Goal: Find specific page/section

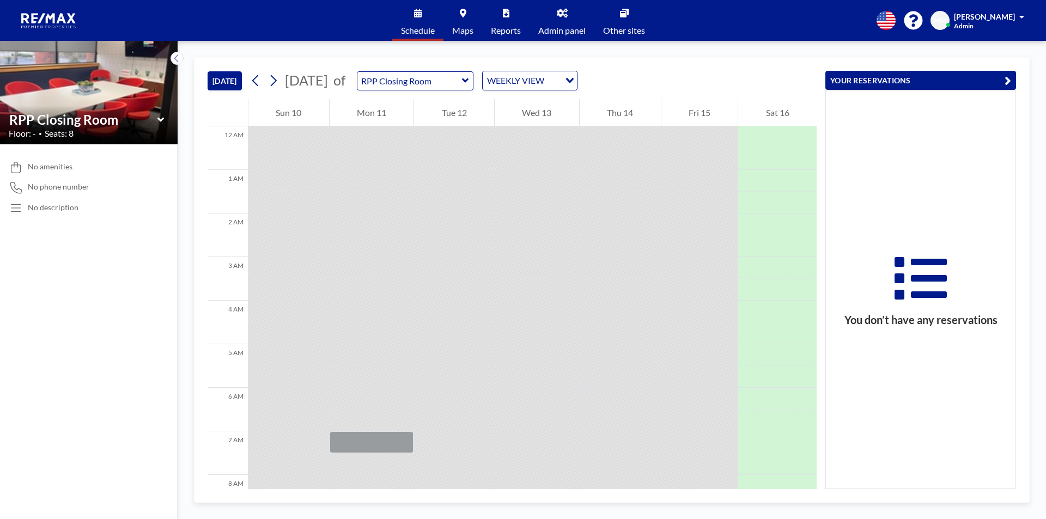
scroll to position [447, 0]
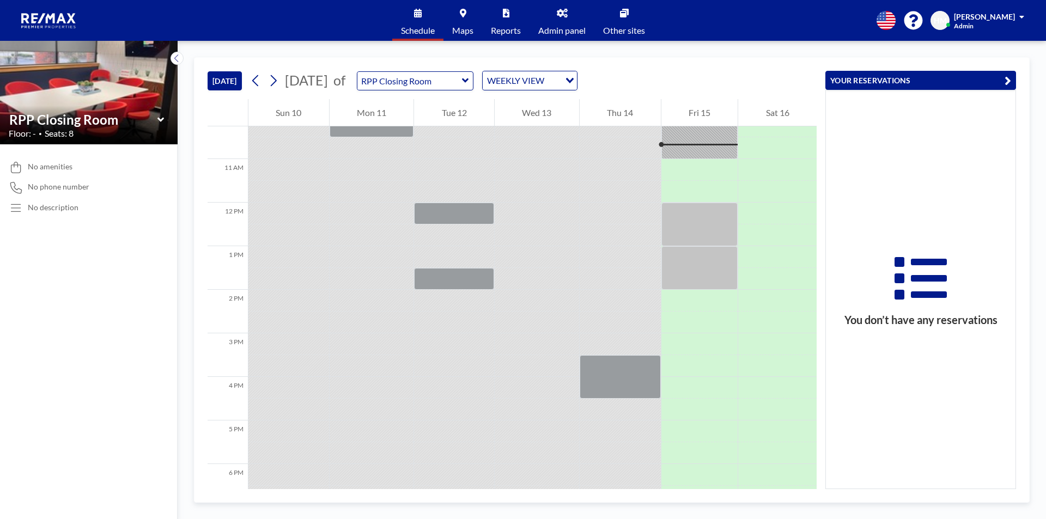
click at [469, 80] on icon at bounding box center [465, 80] width 7 height 11
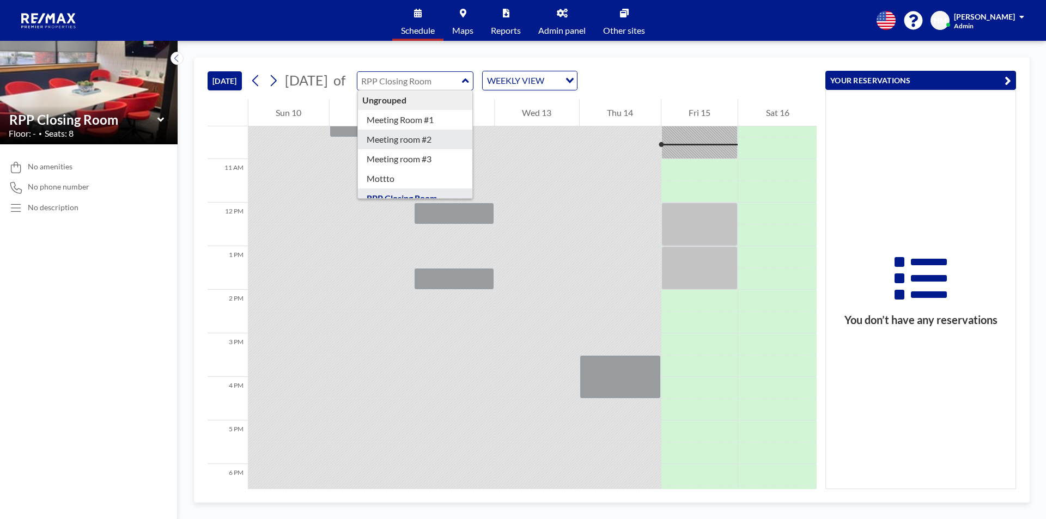
type input "Meeting room #2"
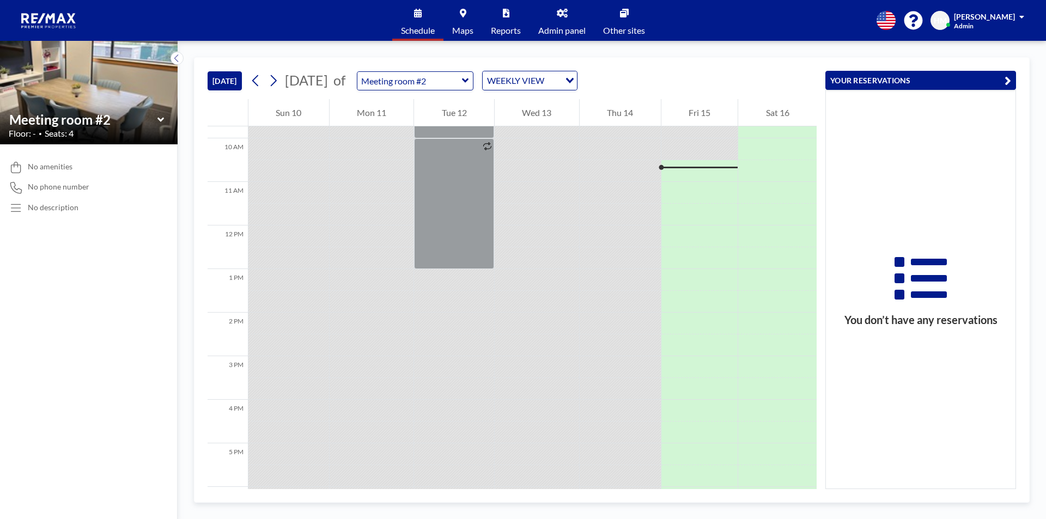
scroll to position [436, 0]
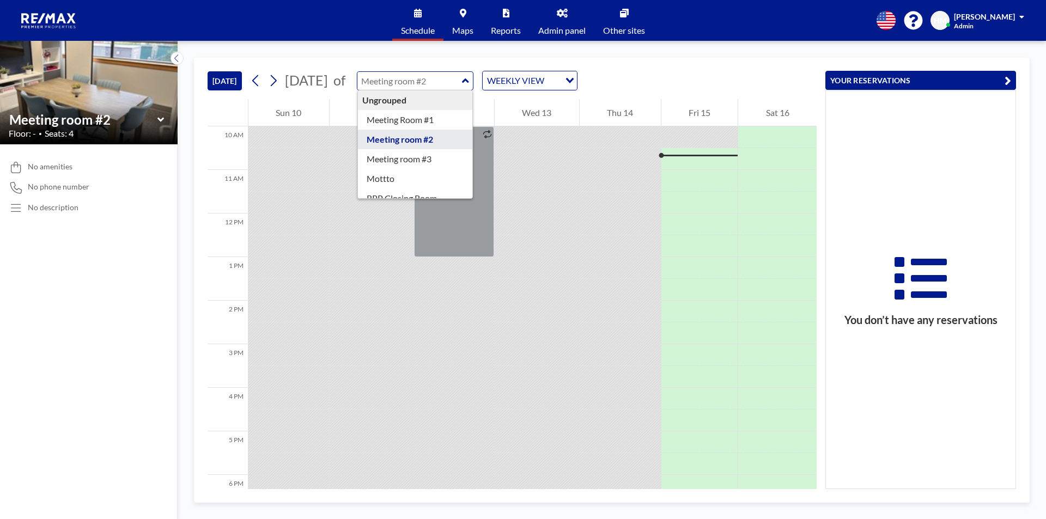
click at [462, 83] on input "text" at bounding box center [409, 81] width 105 height 18
type input "RPP Closing Room"
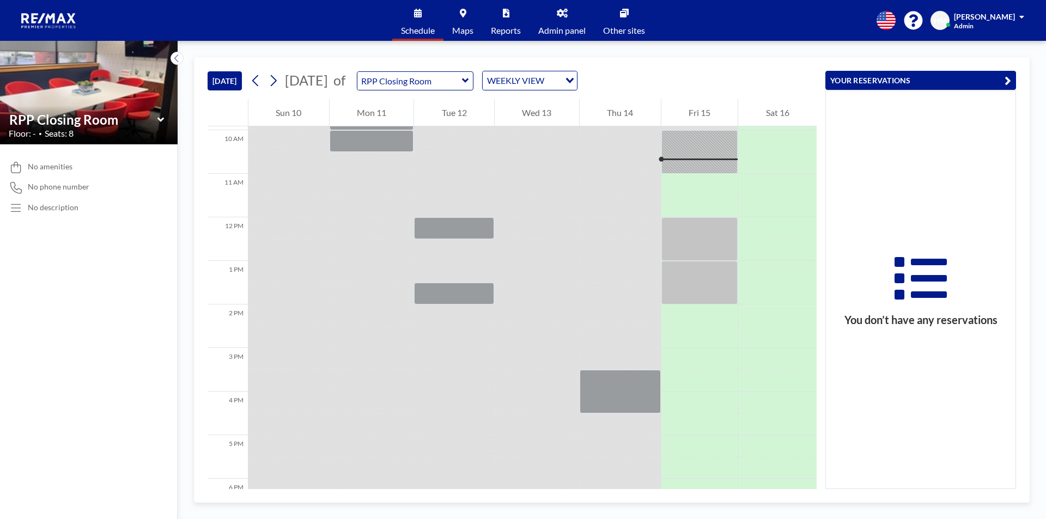
scroll to position [436, 0]
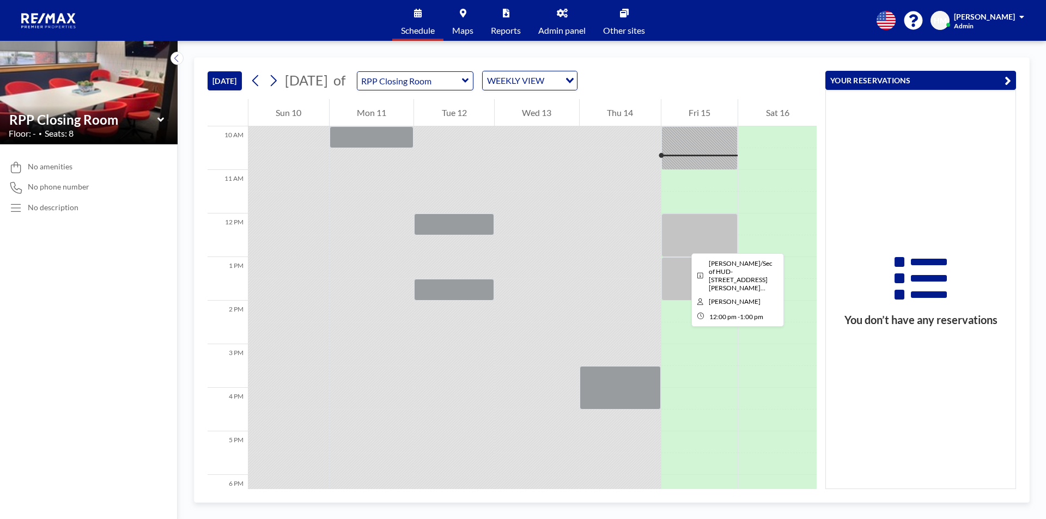
click at [683, 244] on div at bounding box center [700, 236] width 77 height 44
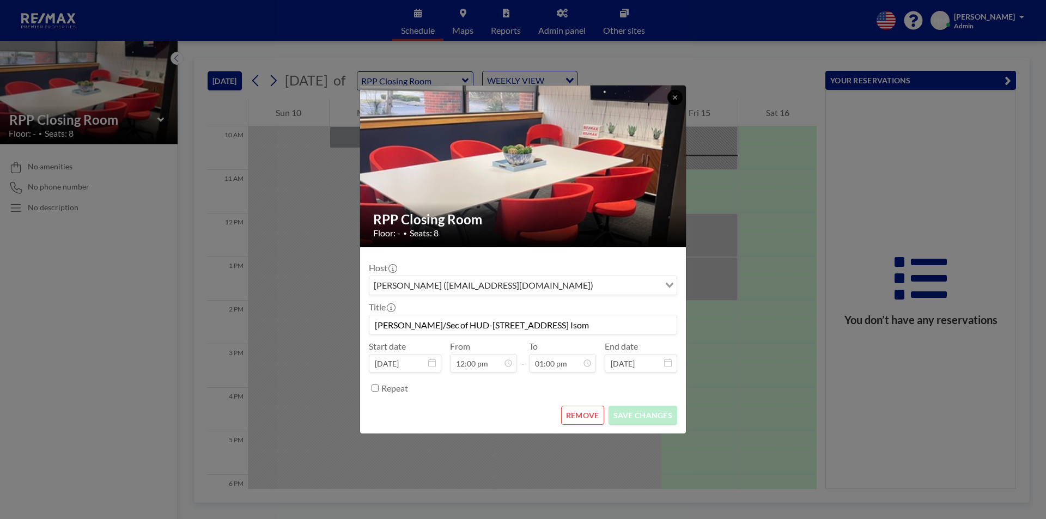
click at [671, 97] on button at bounding box center [675, 97] width 15 height 15
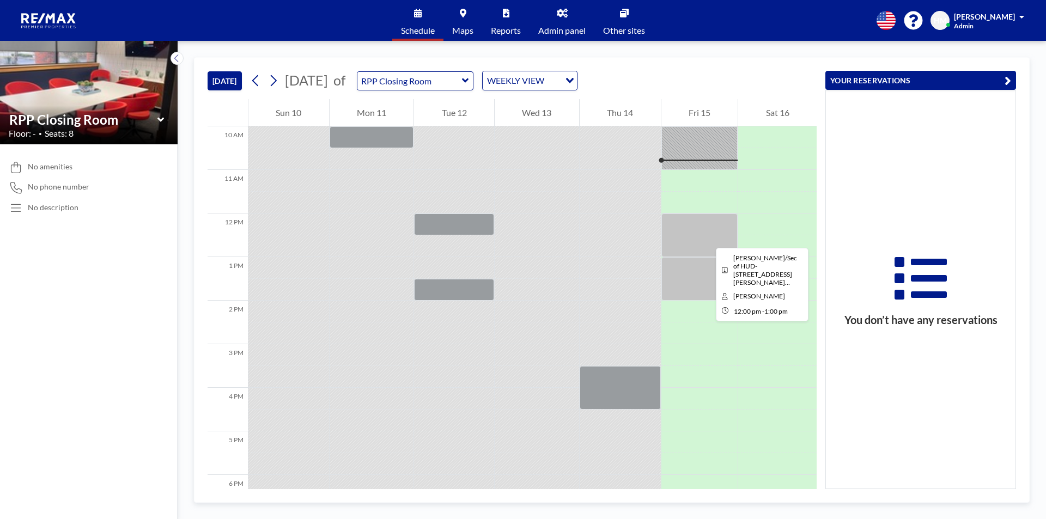
click at [707, 238] on div at bounding box center [700, 236] width 77 height 44
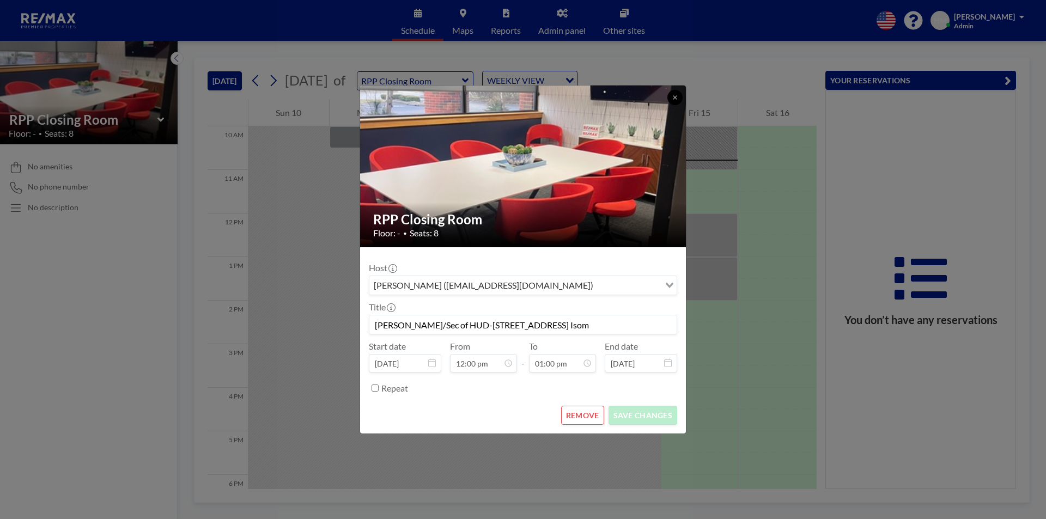
click at [678, 98] on button at bounding box center [675, 97] width 15 height 15
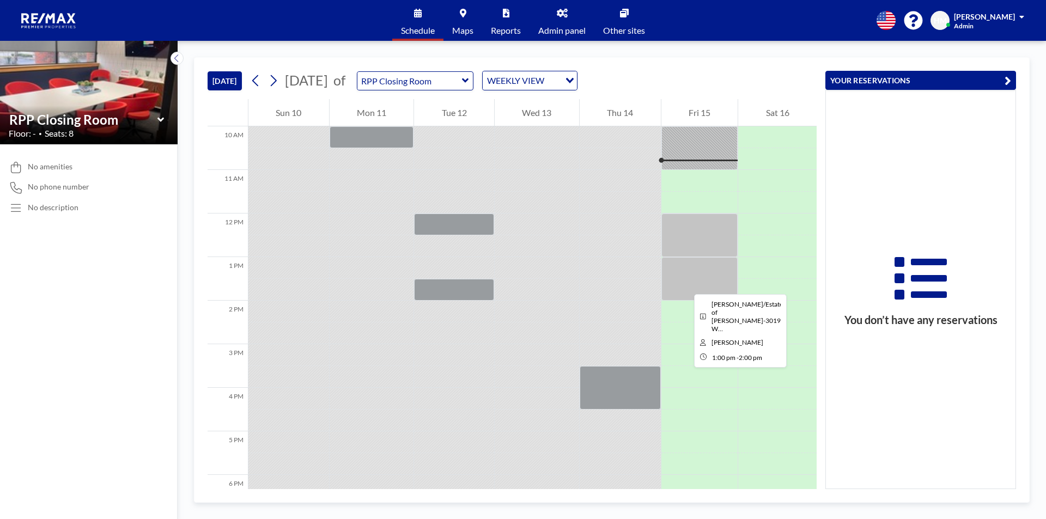
click at [686, 284] on div at bounding box center [700, 279] width 77 height 44
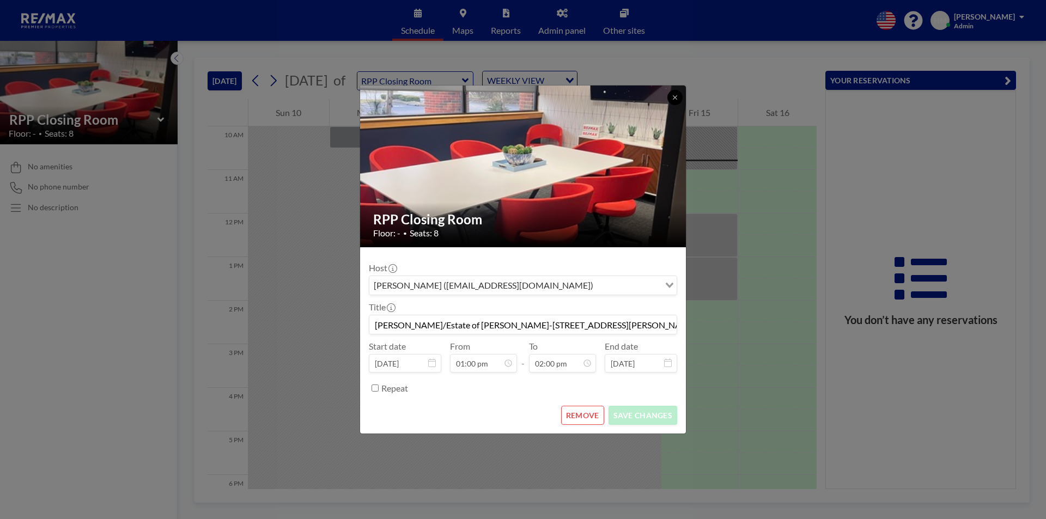
click at [676, 99] on icon at bounding box center [675, 97] width 7 height 7
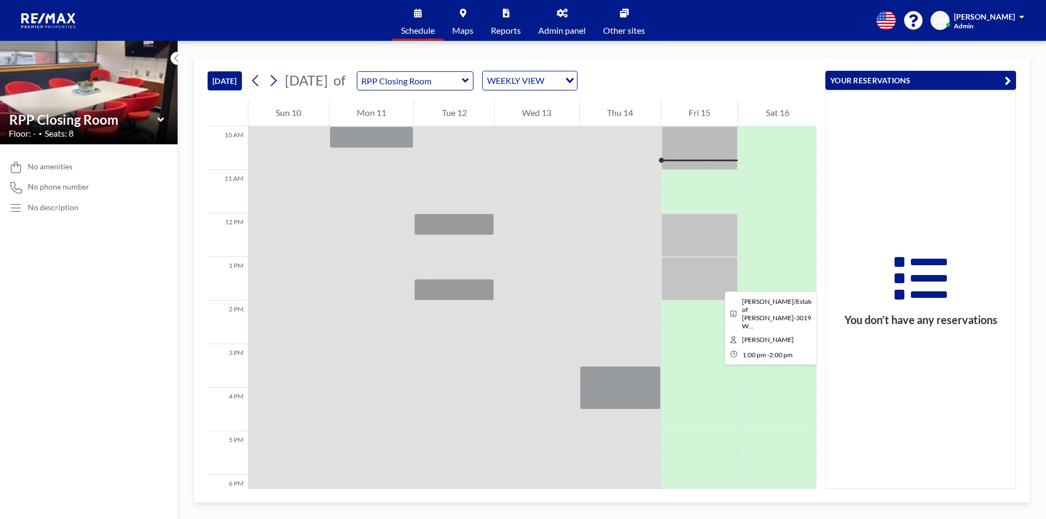
click at [716, 282] on div at bounding box center [700, 279] width 77 height 44
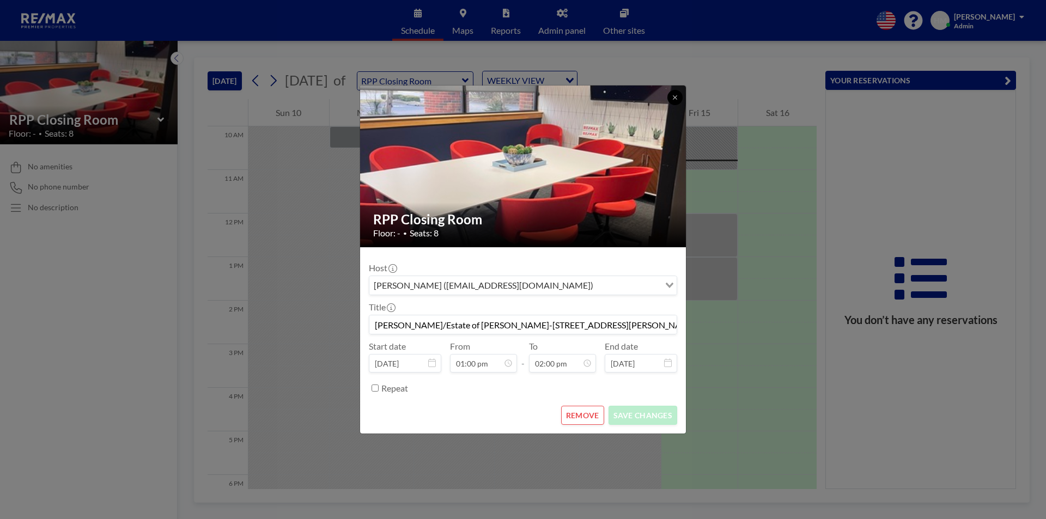
click at [675, 98] on icon at bounding box center [675, 97] width 7 height 7
